Goal: Task Accomplishment & Management: Complete application form

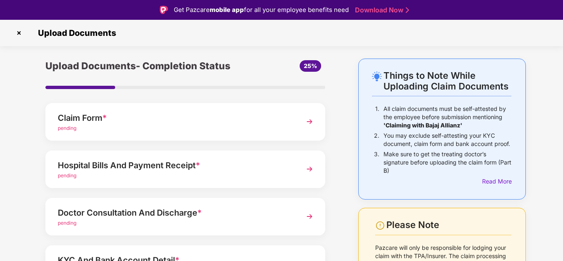
click at [214, 126] on div "pending" at bounding box center [174, 129] width 233 height 8
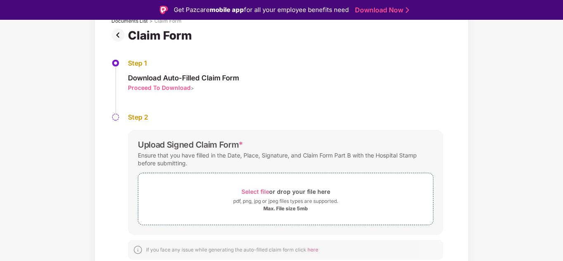
scroll to position [20, 0]
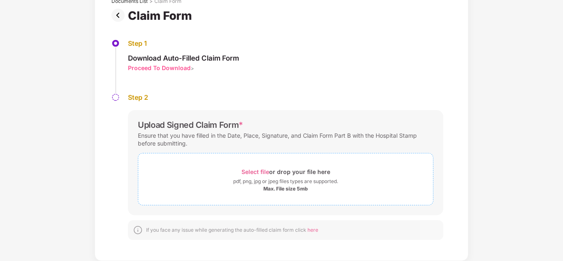
click at [253, 173] on span "Select file" at bounding box center [255, 171] width 28 height 7
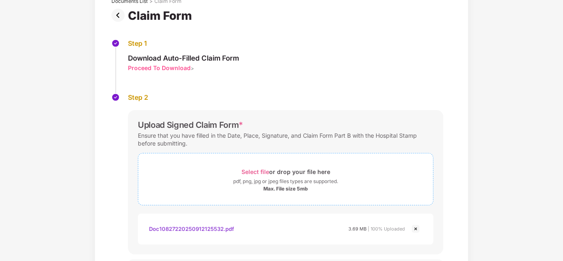
scroll to position [118, 0]
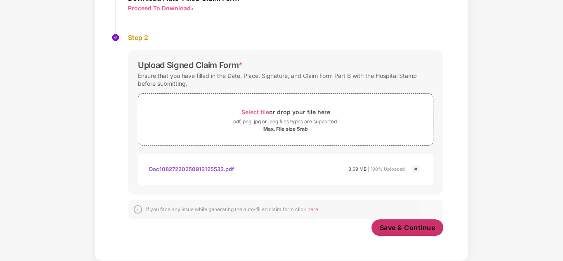
click at [405, 226] on span "Save & Continue" at bounding box center [407, 227] width 56 height 9
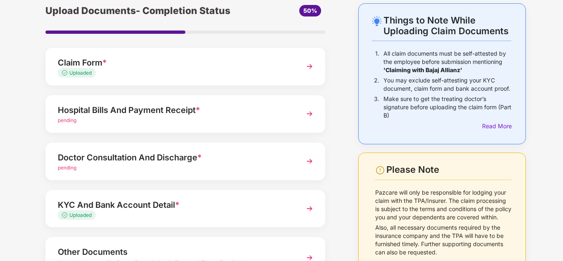
scroll to position [35, 0]
click at [314, 114] on img at bounding box center [309, 114] width 15 height 15
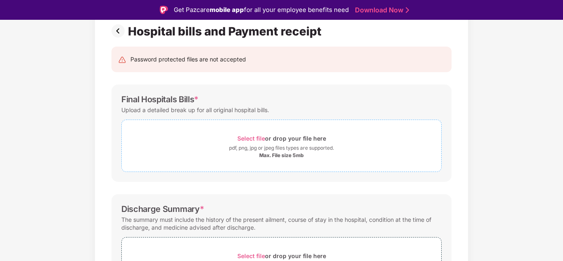
scroll to position [62, 0]
click at [299, 142] on div "Select file or drop your file here" at bounding box center [281, 137] width 89 height 11
click at [252, 139] on span "Select file" at bounding box center [251, 137] width 28 height 7
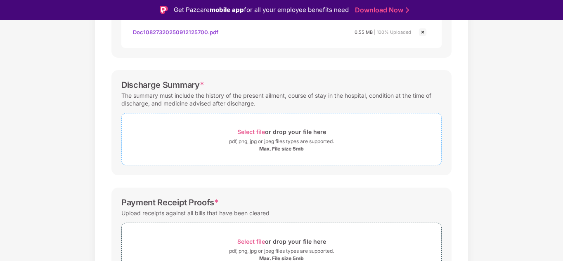
scroll to position [226, 0]
click at [285, 136] on div "Select file or drop your file here" at bounding box center [281, 131] width 89 height 11
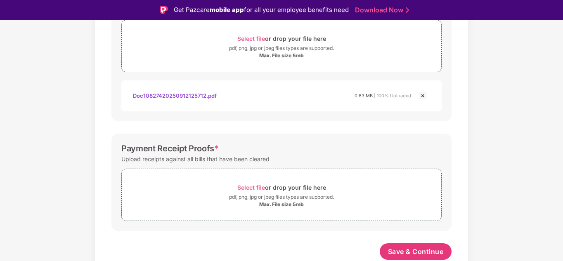
scroll to position [318, 0]
click at [260, 203] on div "Max. File size 5mb" at bounding box center [281, 204] width 45 height 7
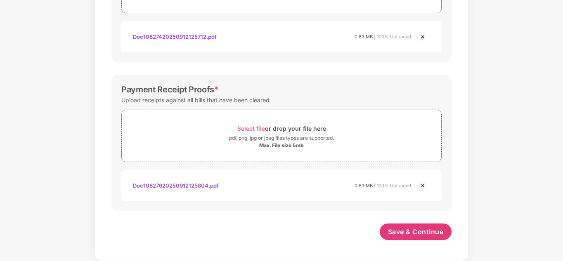
scroll to position [358, 0]
click at [411, 231] on span "Save & Continue" at bounding box center [416, 231] width 56 height 9
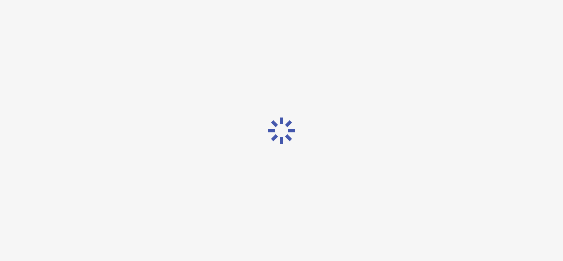
scroll to position [0, 0]
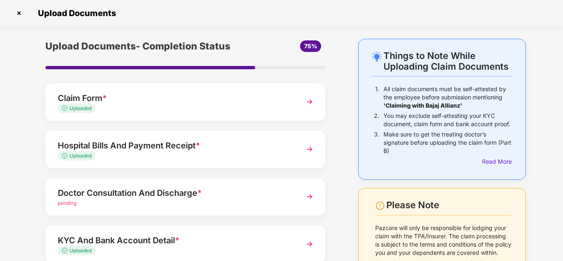
click at [215, 204] on div "pending" at bounding box center [174, 204] width 233 height 8
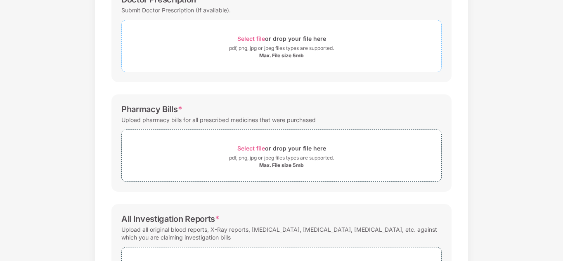
scroll to position [97, 0]
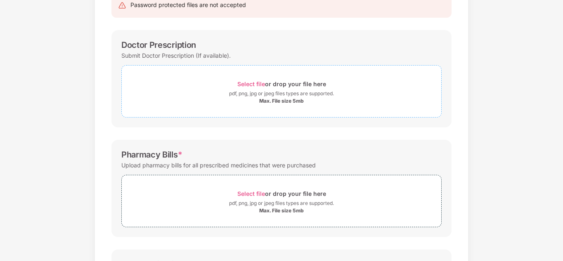
click at [277, 91] on div "pdf, png, jpg or jpeg files types are supported." at bounding box center [281, 93] width 105 height 8
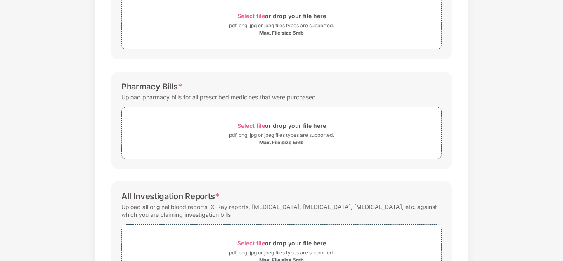
scroll to position [166, 0]
click at [280, 135] on div "pdf, png, jpg or jpeg files types are supported." at bounding box center [281, 134] width 105 height 8
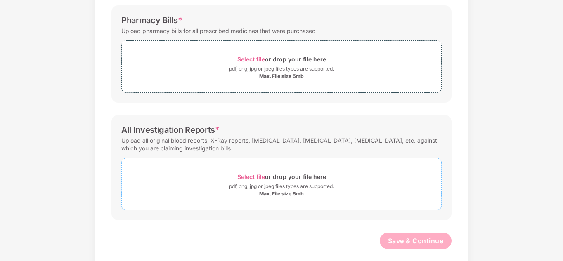
scroll to position [231, 0]
click at [254, 182] on div "pdf, png, jpg or jpeg files types are supported." at bounding box center [281, 186] width 105 height 8
click at [296, 55] on div "Select file or drop your file here" at bounding box center [281, 58] width 89 height 11
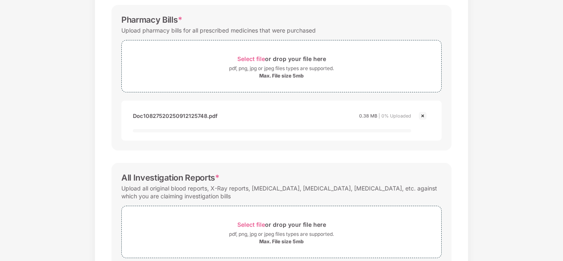
click at [419, 114] on img at bounding box center [422, 116] width 10 height 10
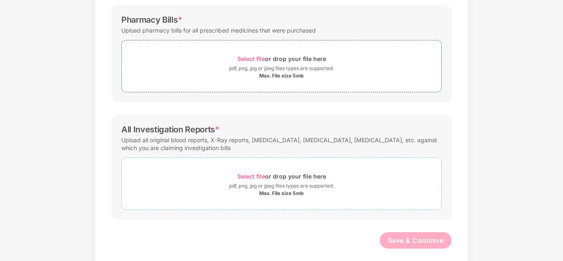
click at [276, 174] on div "Select file or drop your file here" at bounding box center [281, 176] width 89 height 11
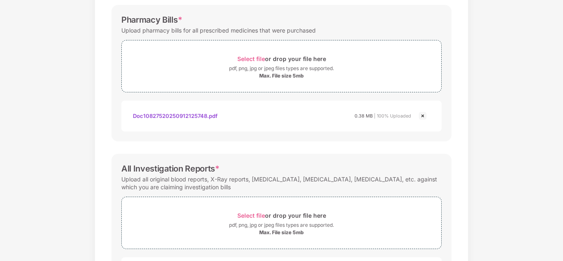
click at [424, 115] on img at bounding box center [422, 116] width 10 height 10
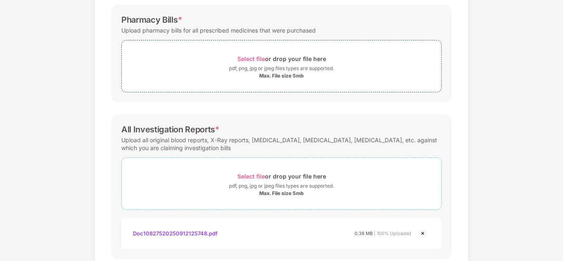
click at [262, 177] on span "Select file" at bounding box center [251, 176] width 28 height 7
click at [278, 57] on div "Select file or drop your file here" at bounding box center [281, 58] width 89 height 11
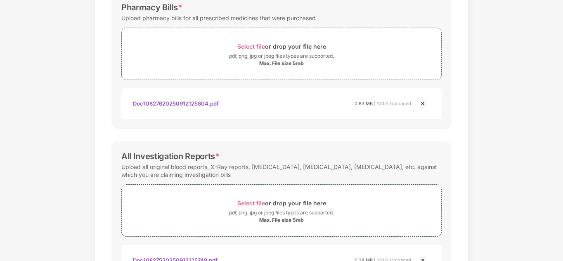
scroll to position [307, 0]
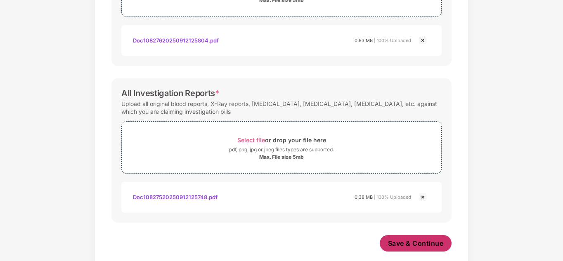
click at [414, 243] on span "Save & Continue" at bounding box center [416, 243] width 56 height 9
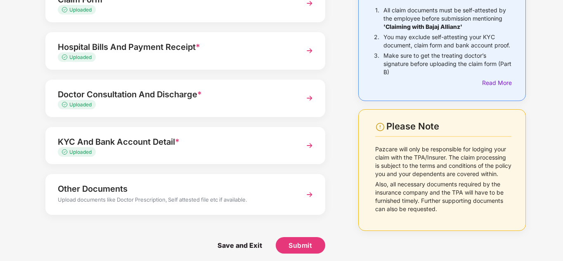
scroll to position [84, 0]
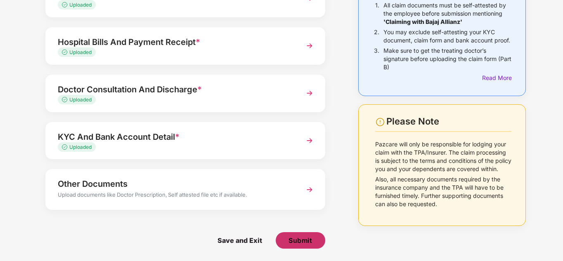
click at [296, 238] on span "Submit" at bounding box center [300, 240] width 24 height 9
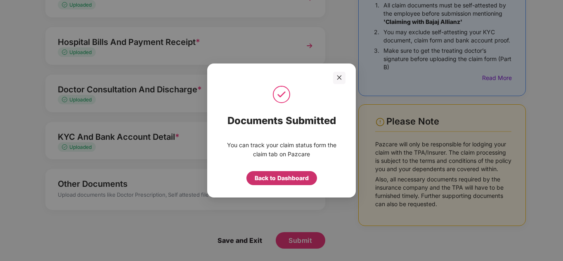
click at [288, 180] on div "Back to Dashboard" at bounding box center [281, 178] width 54 height 9
click at [341, 78] on icon "close" at bounding box center [339, 78] width 6 height 6
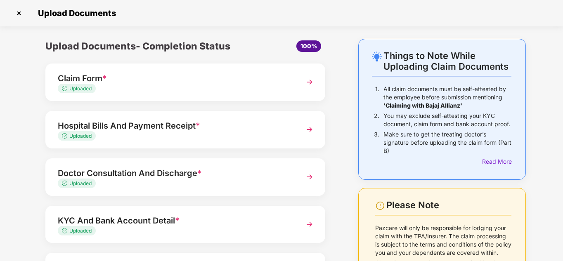
scroll to position [0, 0]
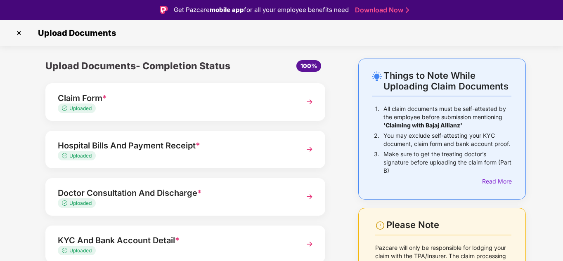
click at [19, 32] on img at bounding box center [18, 32] width 13 height 13
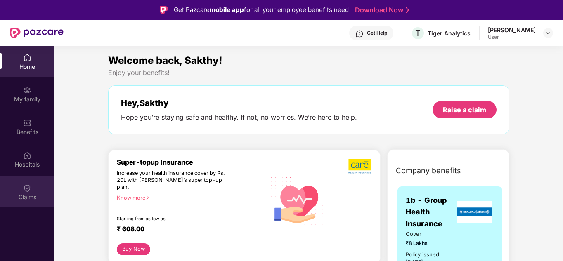
click at [33, 185] on div "Claims" at bounding box center [27, 192] width 54 height 31
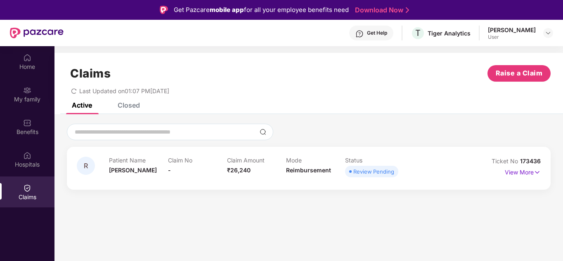
click at [269, 100] on div "Claims Raise a Claim Last Updated on 01:07 PM[DATE]" at bounding box center [308, 78] width 508 height 50
